Goal: Information Seeking & Learning: Learn about a topic

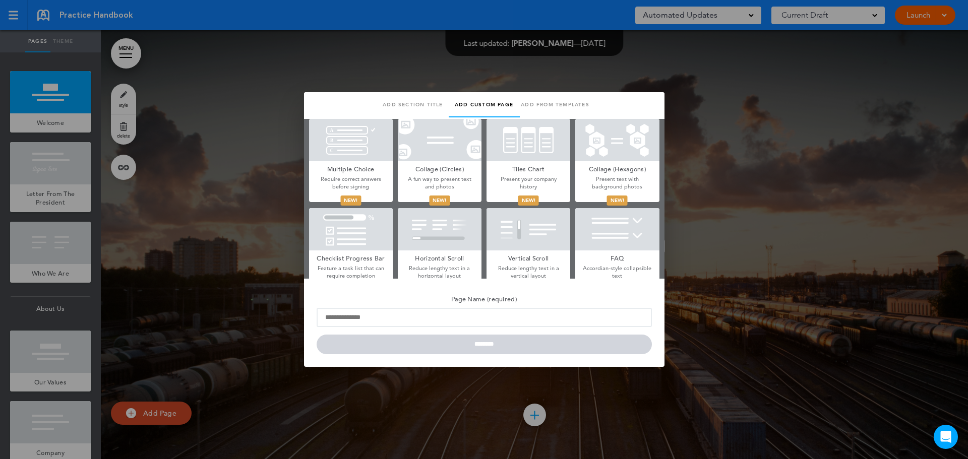
scroll to position [562, 0]
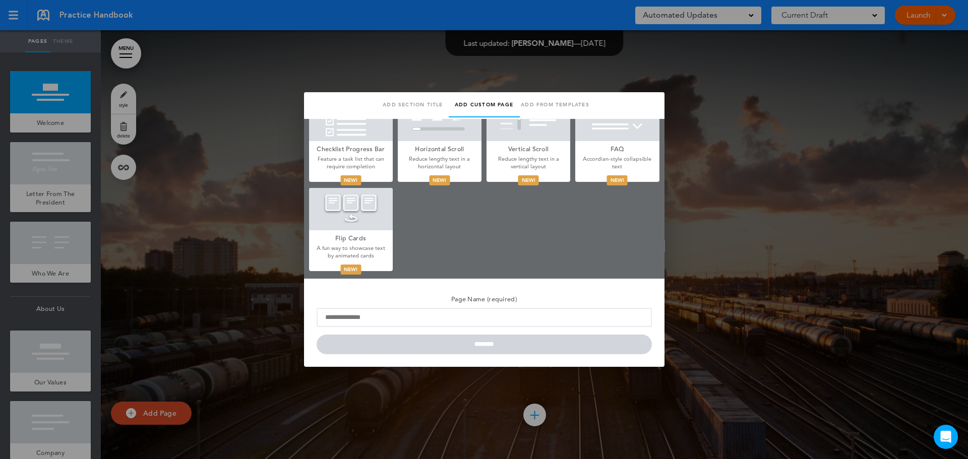
click at [756, 134] on div at bounding box center [484, 229] width 968 height 459
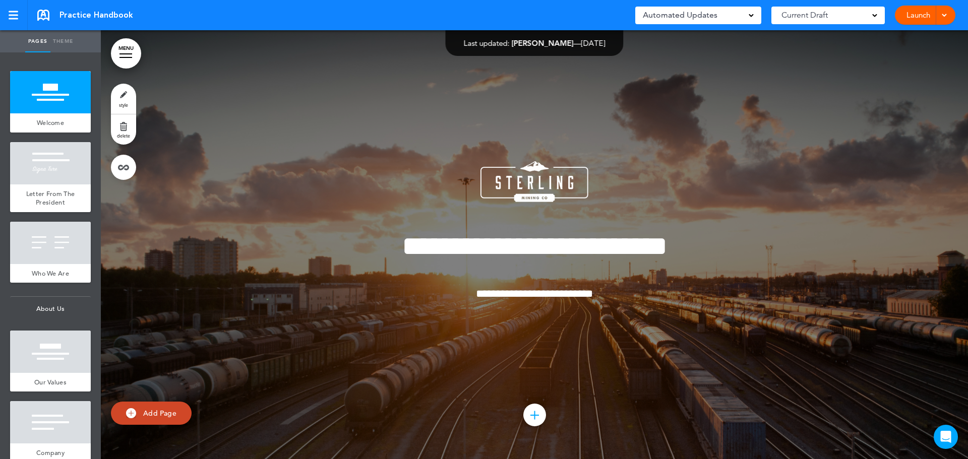
click at [128, 59] on link "MENU" at bounding box center [126, 53] width 30 height 30
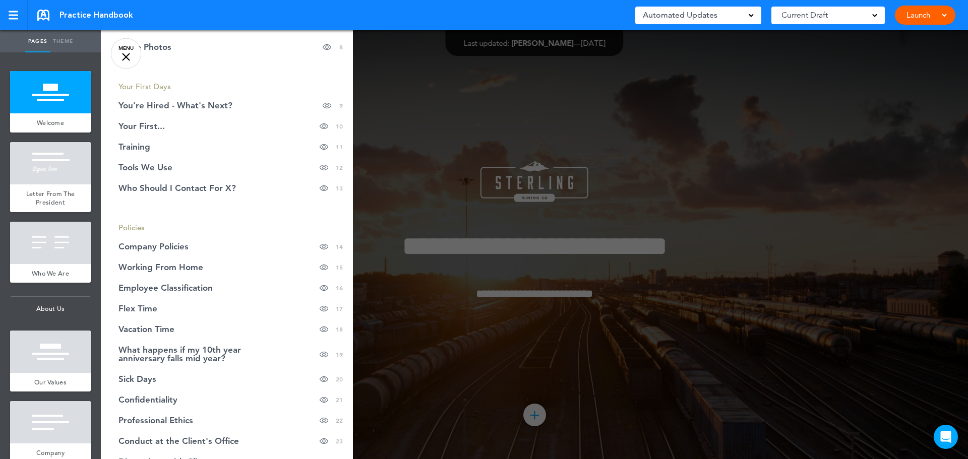
scroll to position [252, 0]
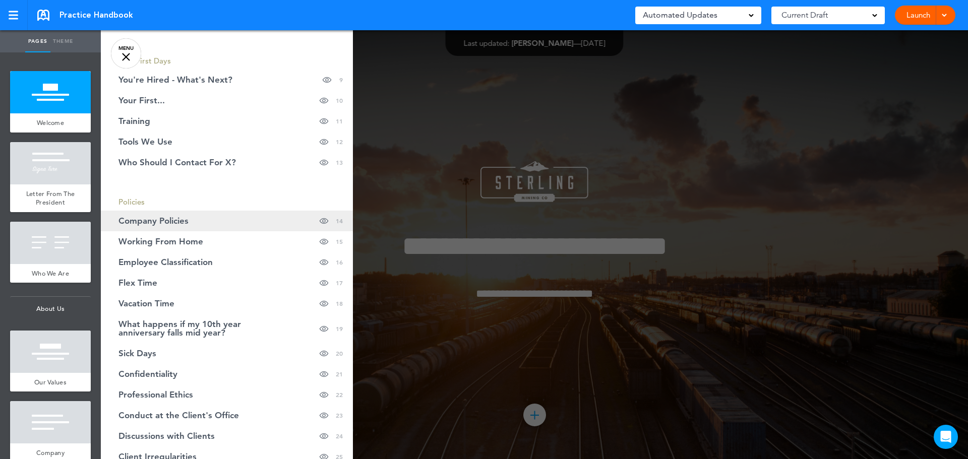
click at [170, 223] on span "Company Policies" at bounding box center [154, 221] width 70 height 9
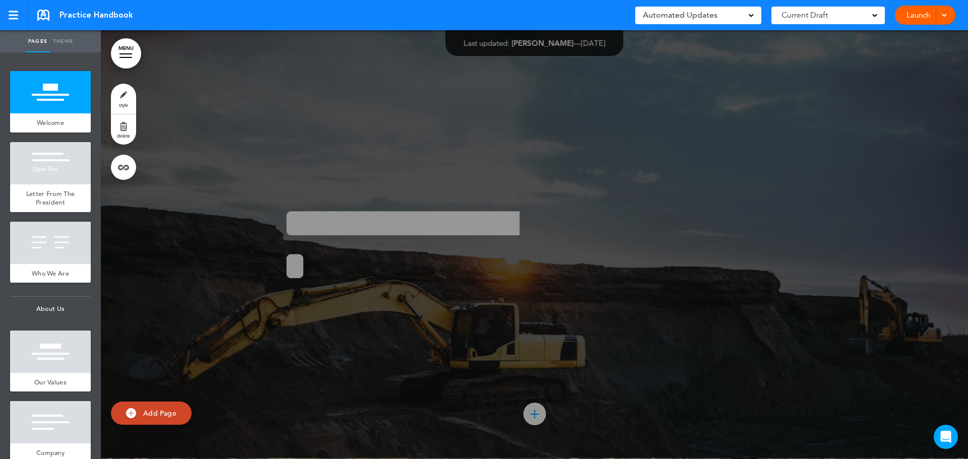
scroll to position [8547, 0]
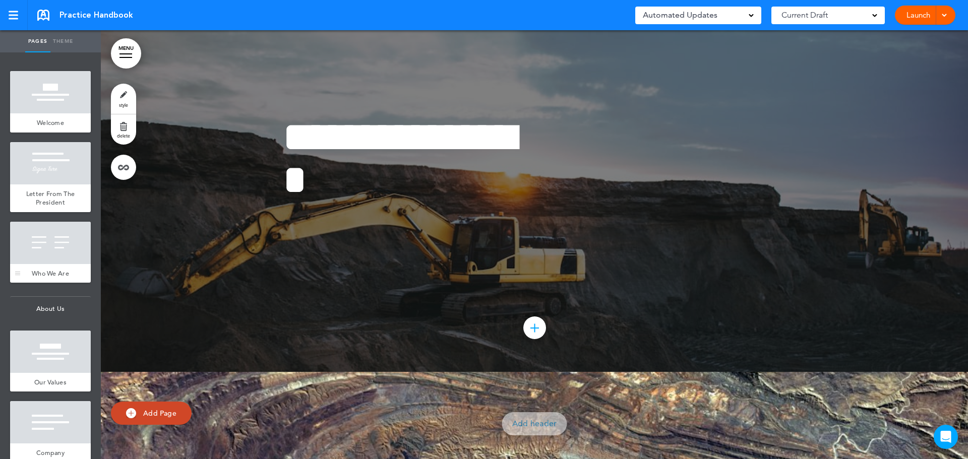
click at [57, 257] on div at bounding box center [50, 243] width 81 height 42
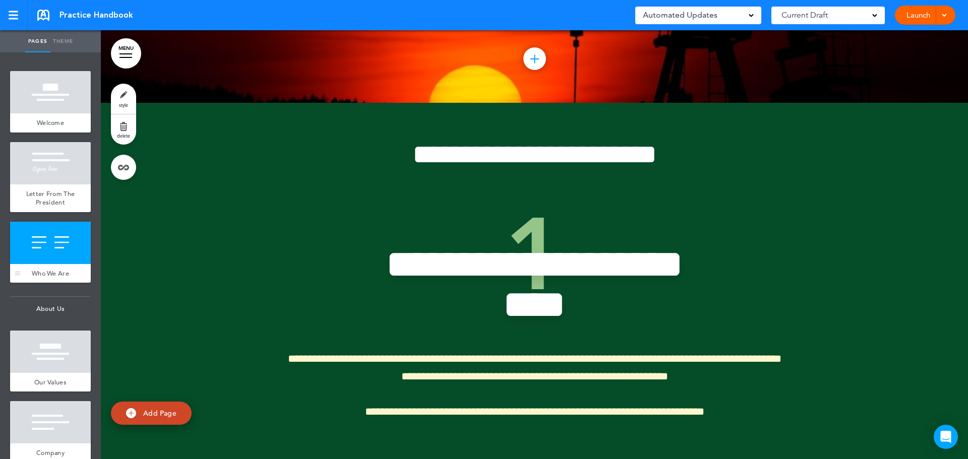
scroll to position [981, 0]
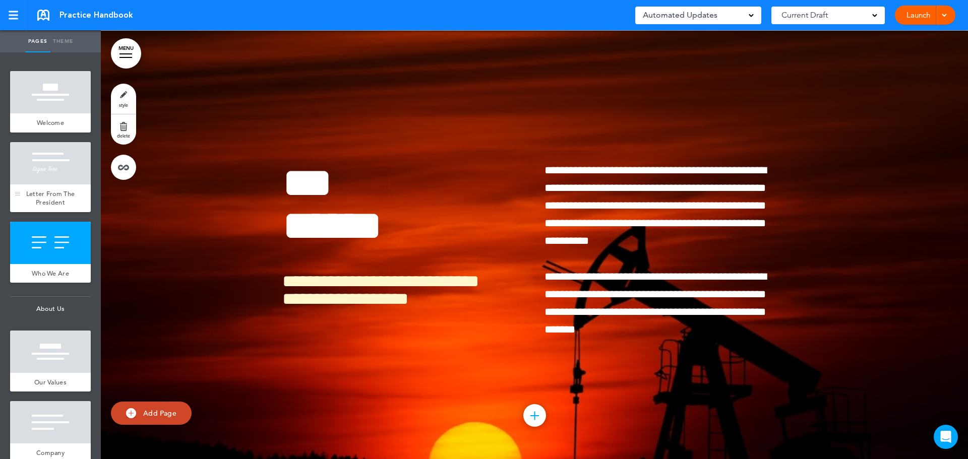
click at [49, 185] on div "Letter From The President" at bounding box center [50, 199] width 81 height 28
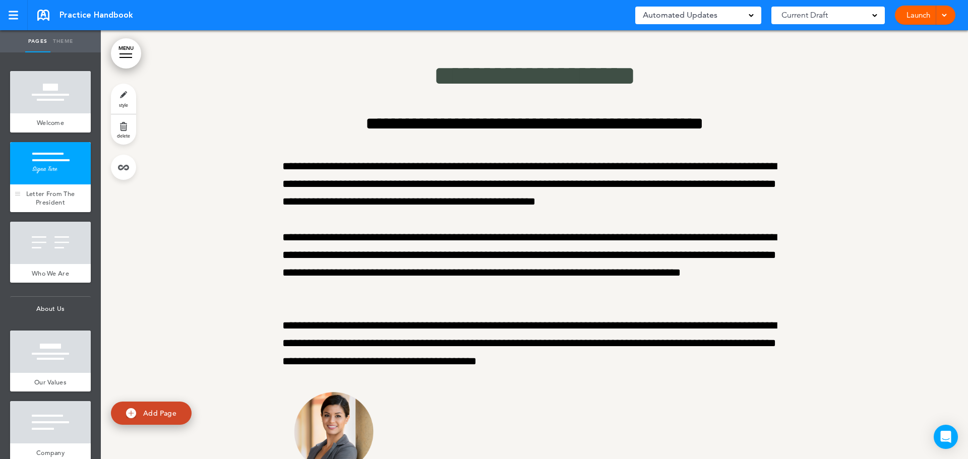
scroll to position [429, 0]
